Goal: Find specific page/section: Find specific page/section

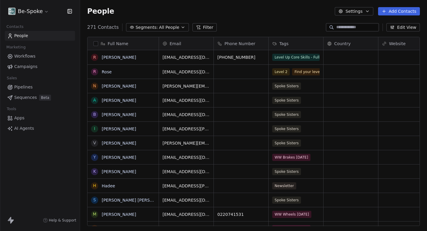
scroll to position [203, 347]
click at [33, 57] on span "Workflows" at bounding box center [24, 56] width 21 height 6
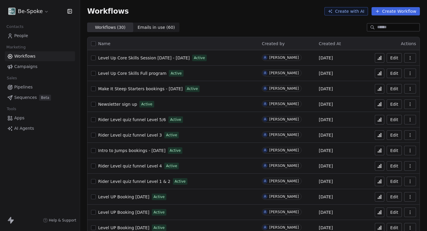
click at [144, 181] on span "Rider Level quiz funnel Level 1 & 2" at bounding box center [134, 181] width 72 height 5
click at [377, 182] on button at bounding box center [379, 180] width 9 height 9
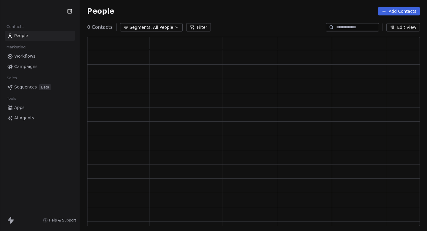
scroll to position [189, 333]
